Goal: Communication & Community: Answer question/provide support

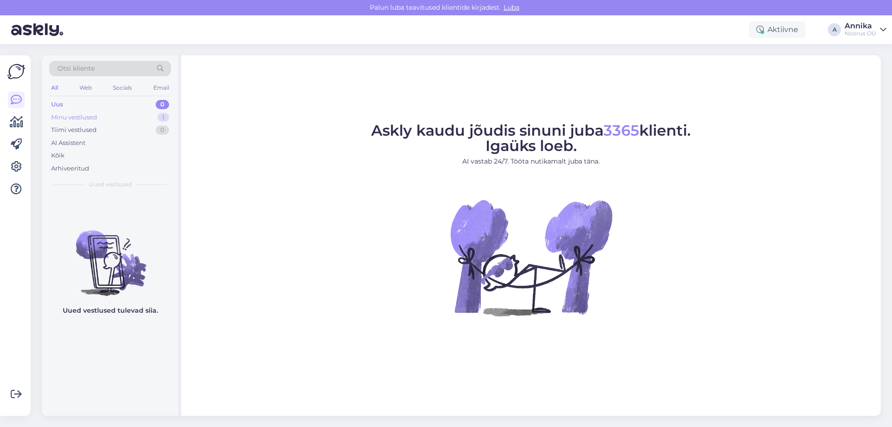
click at [137, 118] on div "Minu vestlused 1" at bounding box center [110, 117] width 122 height 13
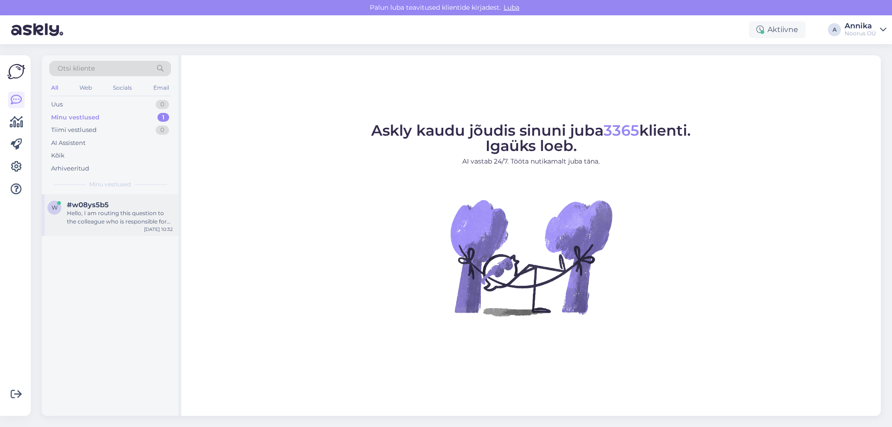
click at [113, 203] on div "#w08ys5b5" at bounding box center [120, 205] width 106 height 8
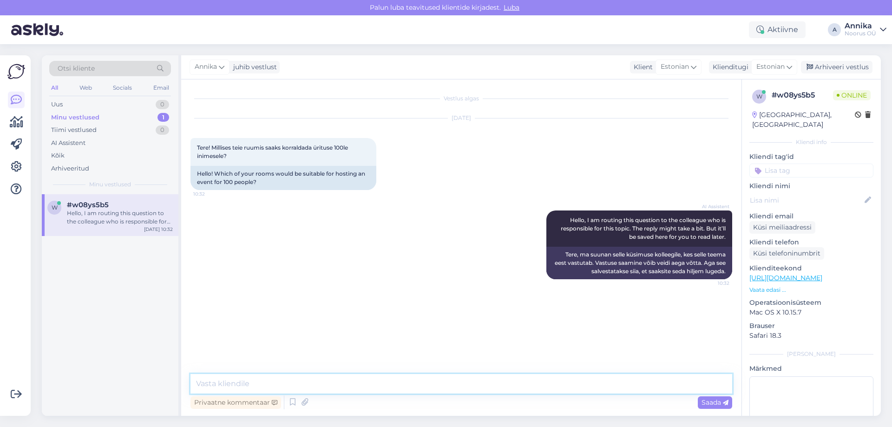
click at [252, 382] on textarea at bounding box center [462, 384] width 542 height 20
click at [282, 385] on textarea at bounding box center [462, 384] width 542 height 20
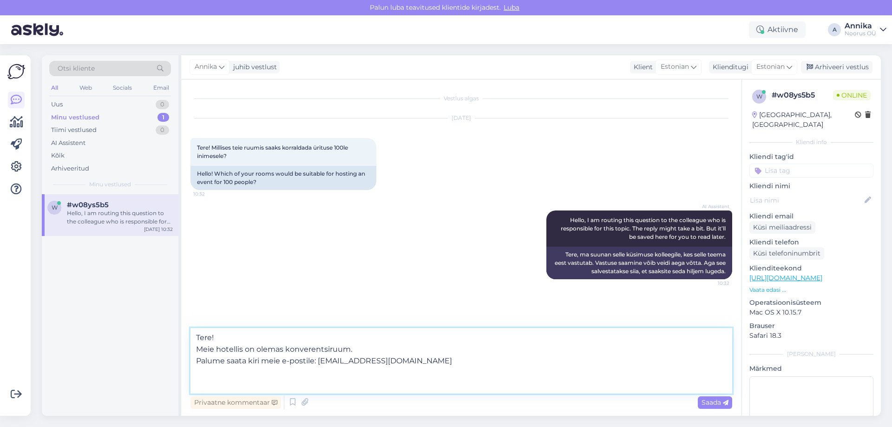
type textarea "Tere! Meie hotellis on olemas konverentsiruum. Palume saata kiri meie e-postile…"
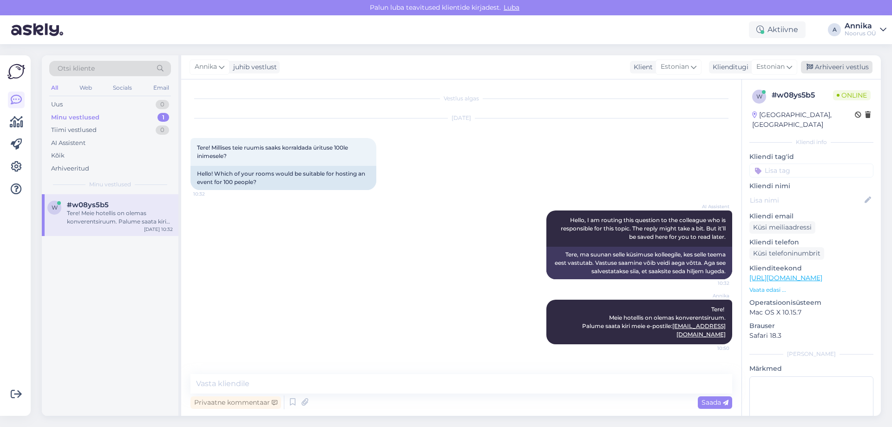
click at [848, 67] on div "Arhiveeri vestlus" at bounding box center [837, 67] width 72 height 13
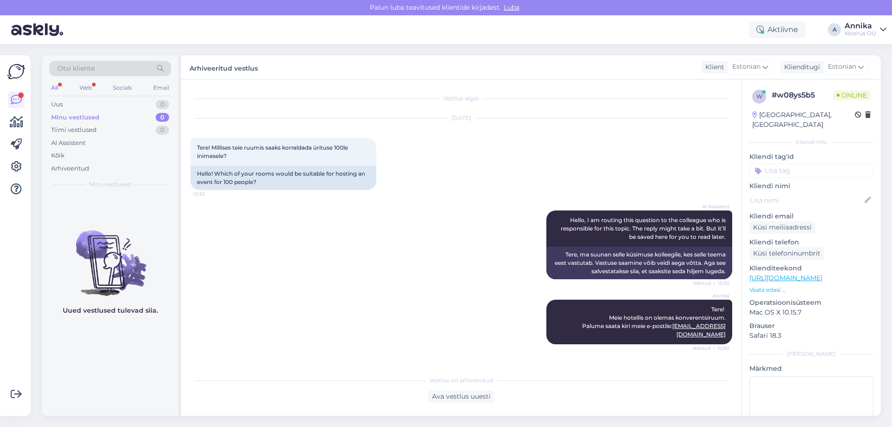
scroll to position [207, 0]
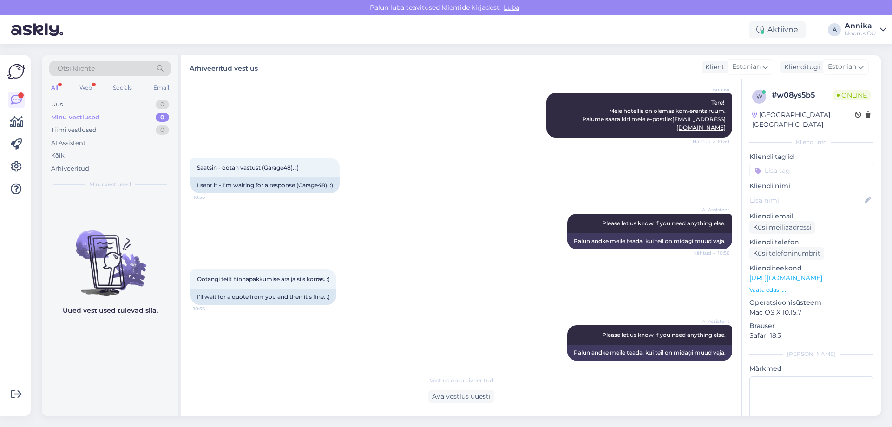
click at [54, 80] on div "Otsi kliente" at bounding box center [110, 71] width 122 height 21
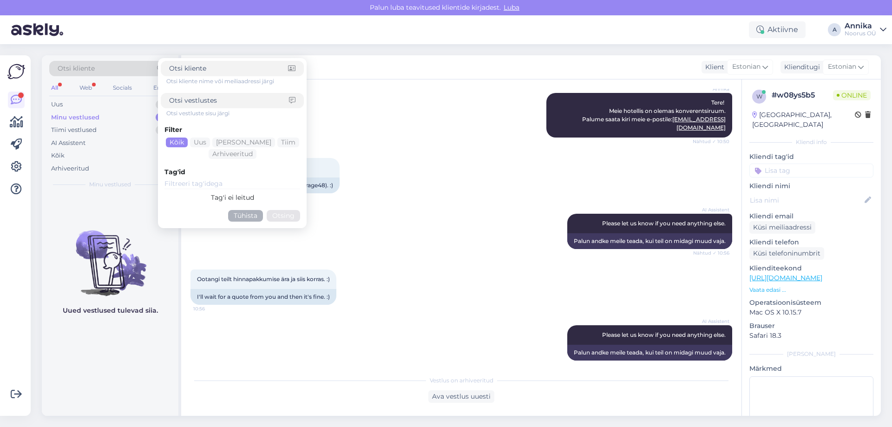
click at [54, 82] on div "All" at bounding box center [54, 88] width 11 height 12
